Goal: Navigation & Orientation: Find specific page/section

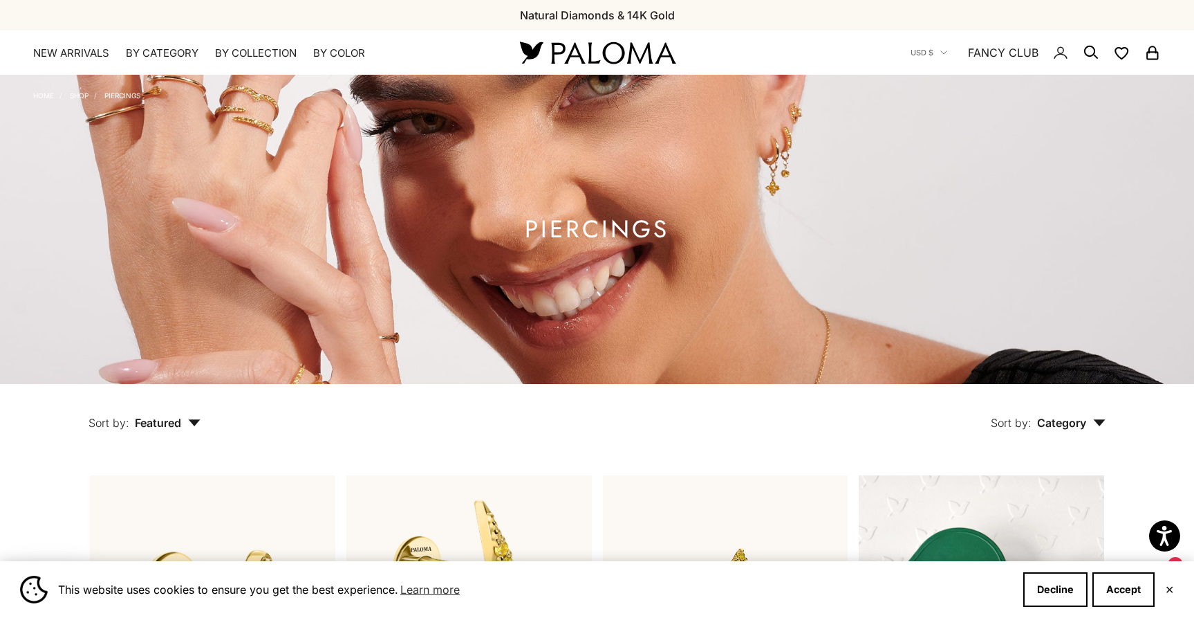
click at [60, 54] on div "Close dialog JOIN THE PALOMA FANCY CLUB Enjoy exclusive VIP deals & updates + 1…" at bounding box center [597, 309] width 1194 height 618
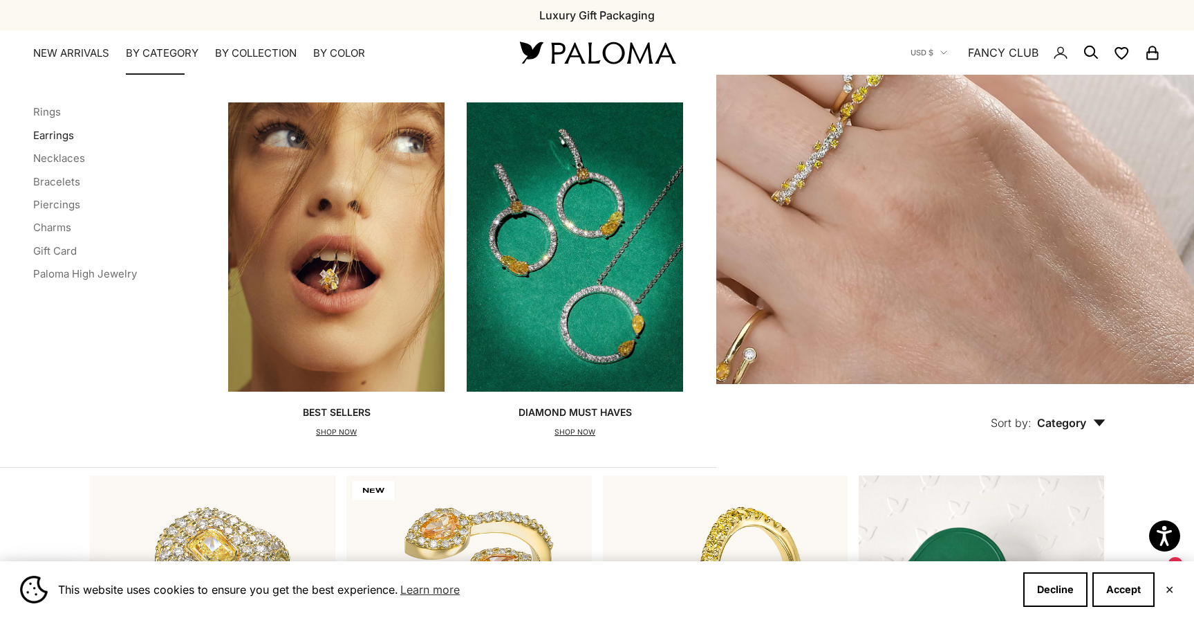
click at [46, 134] on link "Earrings" at bounding box center [53, 135] width 41 height 13
